Goal: Find contact information: Find contact information

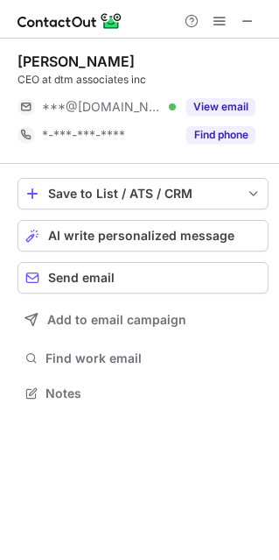
scroll to position [9, 9]
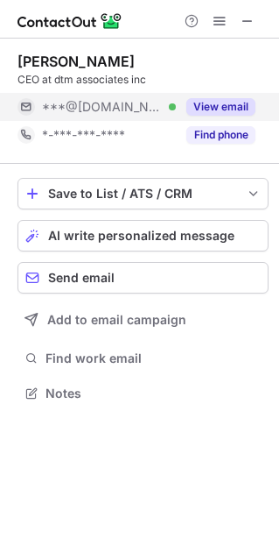
click at [216, 109] on button "View email" at bounding box center [221, 107] width 69 height 18
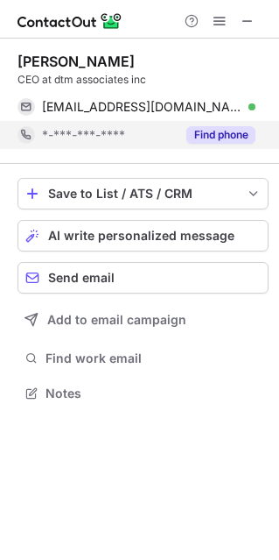
click at [216, 138] on button "Find phone" at bounding box center [221, 135] width 69 height 18
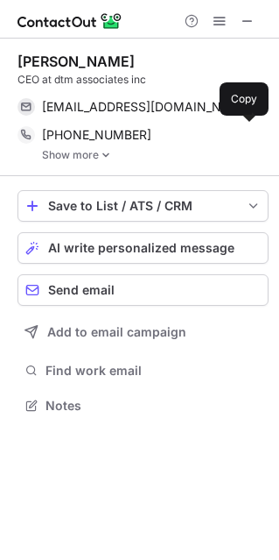
scroll to position [392, 279]
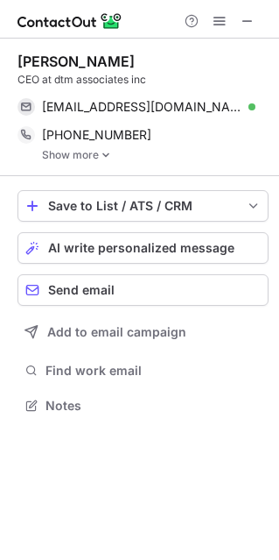
click at [102, 156] on img at bounding box center [106, 155] width 11 height 12
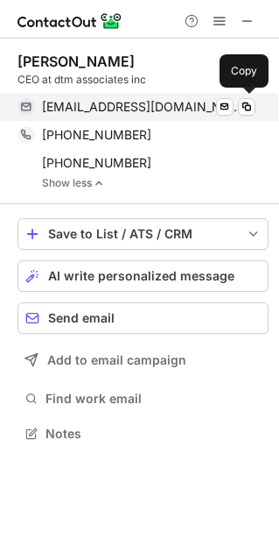
click at [143, 105] on span "[EMAIL_ADDRESS][DOMAIN_NAME]" at bounding box center [142, 107] width 201 height 16
click at [244, 108] on span at bounding box center [247, 107] width 14 height 14
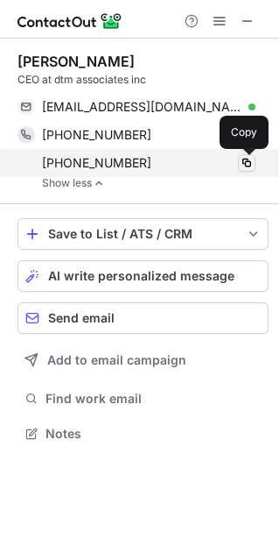
click at [246, 161] on span at bounding box center [247, 163] width 14 height 14
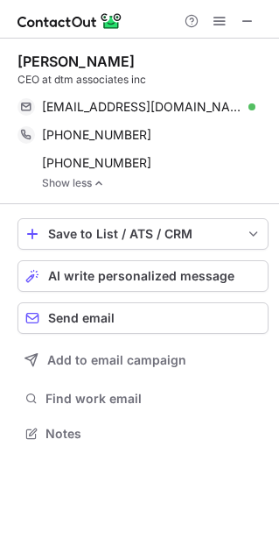
click at [102, 180] on img at bounding box center [99, 183] width 11 height 12
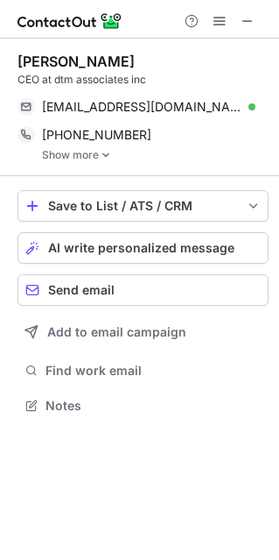
click at [96, 184] on div "Save to List / ATS / CRM List Select Lever Connect Greenhouse Connect Salesforc…" at bounding box center [143, 304] width 251 height 256
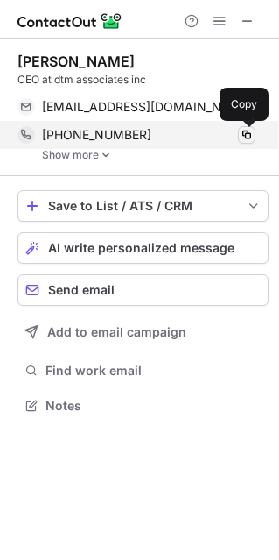
click at [244, 136] on span at bounding box center [247, 135] width 14 height 14
